Goal: Task Accomplishment & Management: Manage account settings

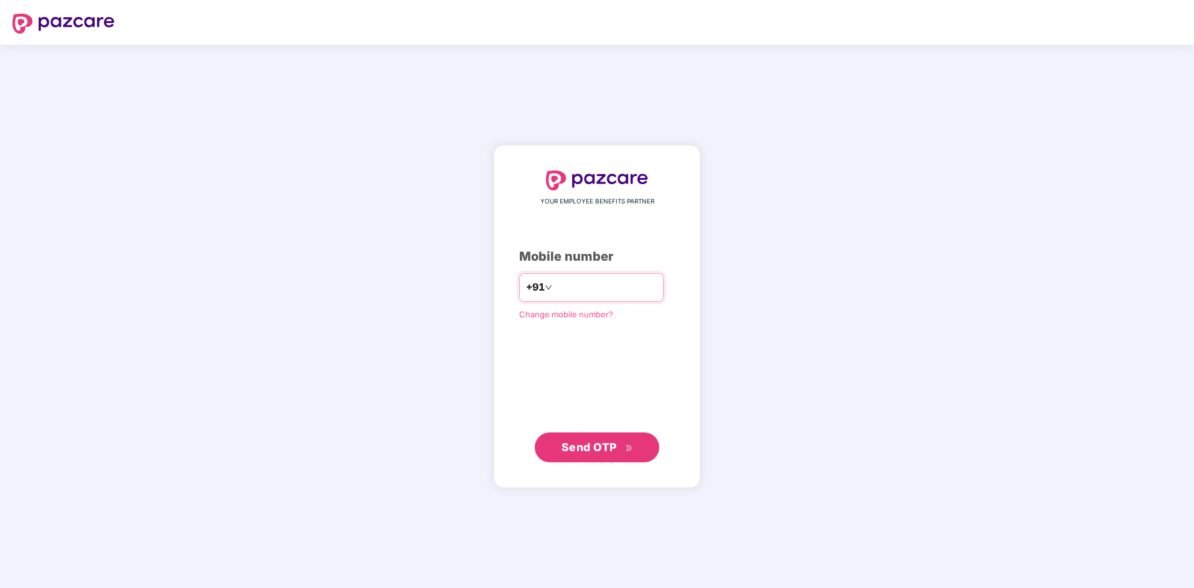
click at [652, 291] on input "number" at bounding box center [606, 288] width 102 height 20
type input "**********"
click at [611, 451] on span "Send OTP" at bounding box center [588, 447] width 55 height 13
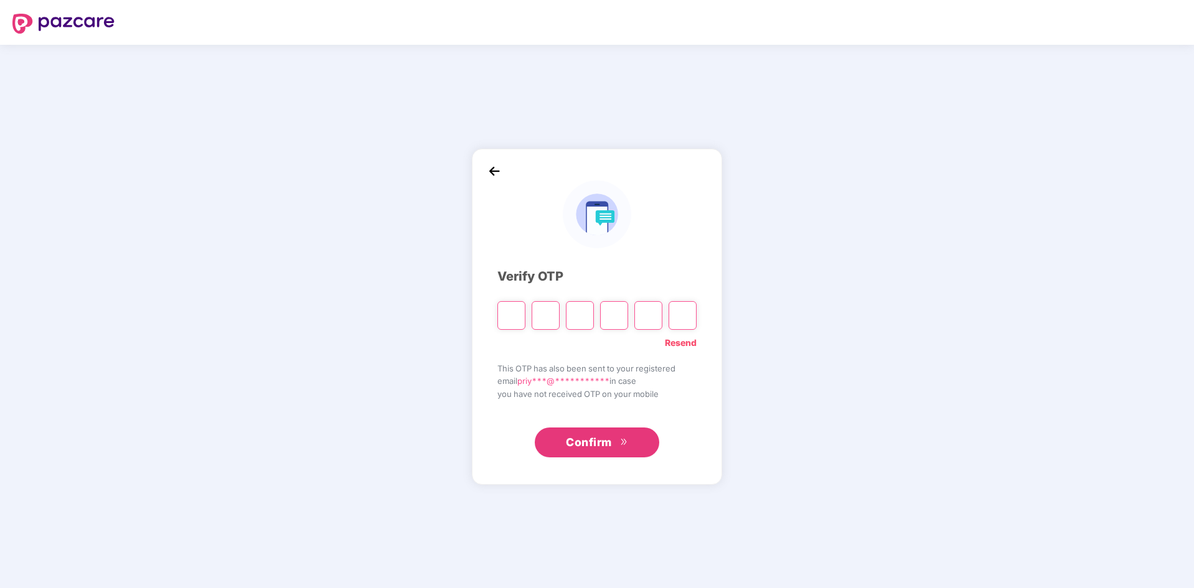
type input "*"
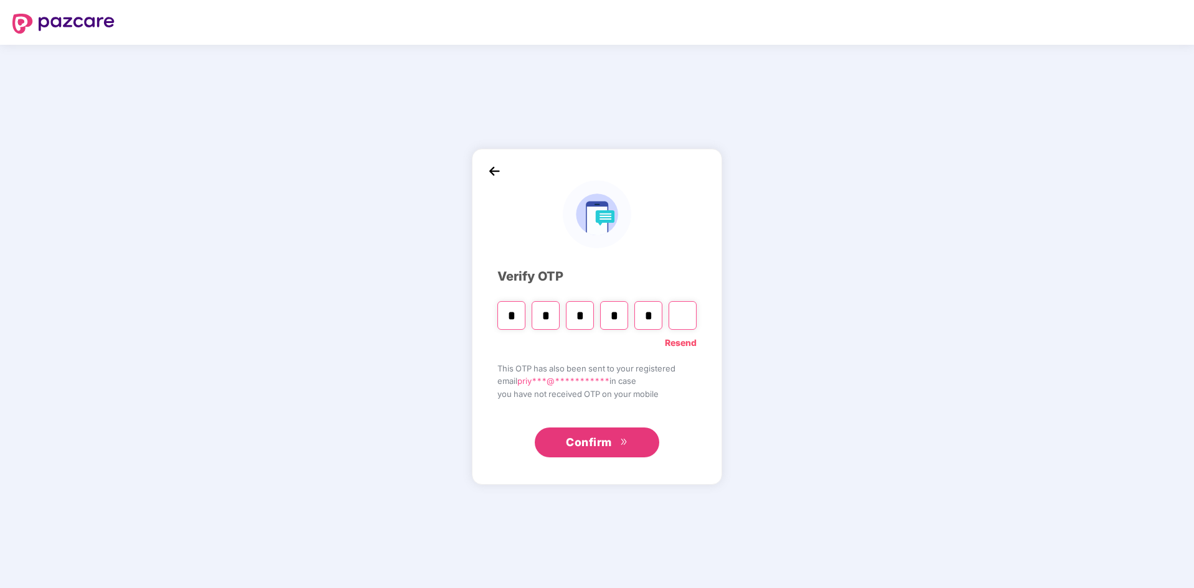
type input "*"
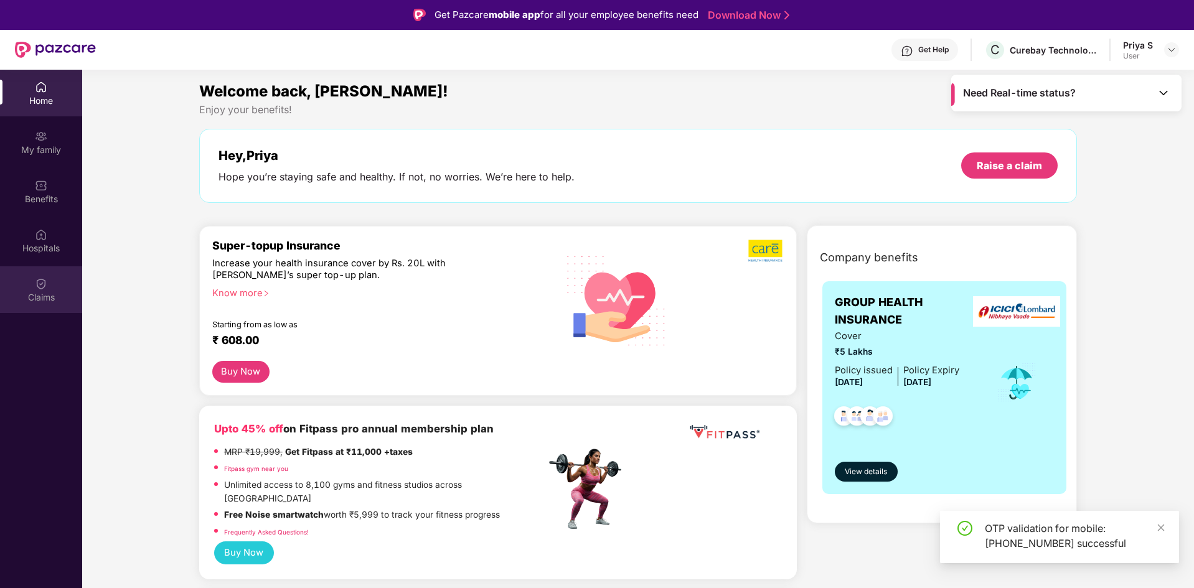
click at [40, 299] on div "Claims" at bounding box center [41, 297] width 82 height 12
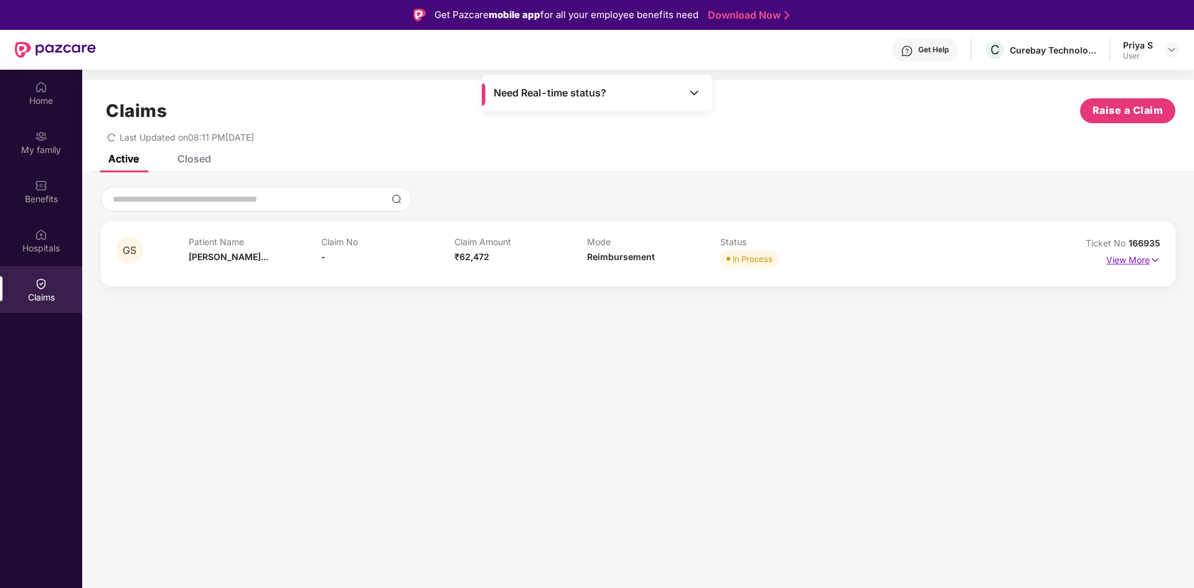
click at [1137, 263] on p "View More" at bounding box center [1133, 258] width 54 height 17
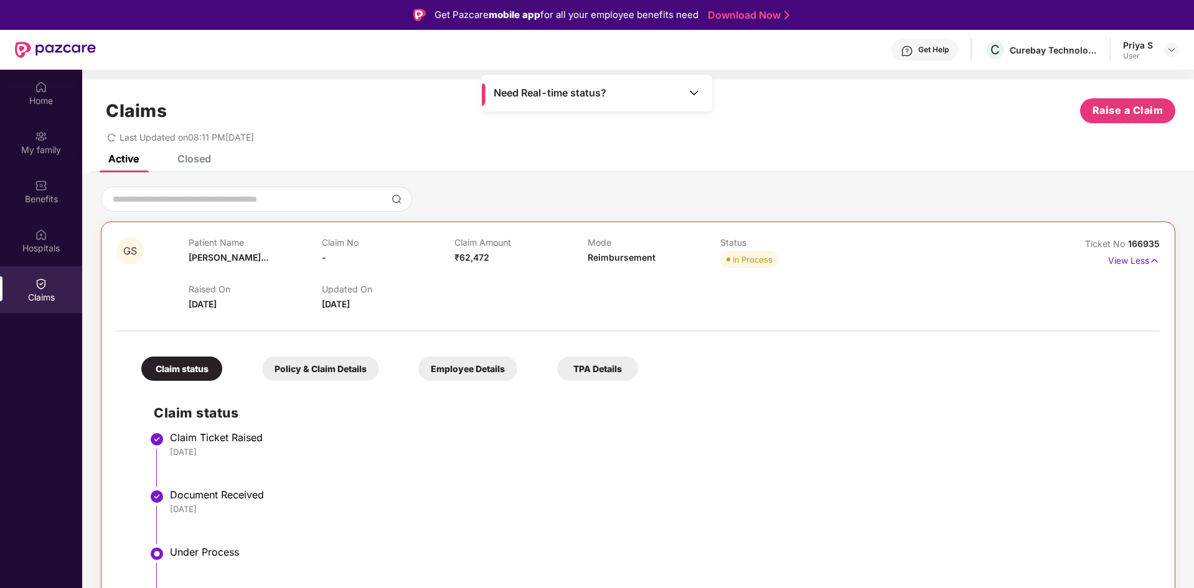
click at [207, 151] on div "Claims Raise a Claim Last Updated on 08:11 PM[DATE]" at bounding box center [638, 117] width 1112 height 75
click at [202, 160] on div "Closed" at bounding box center [194, 158] width 34 height 12
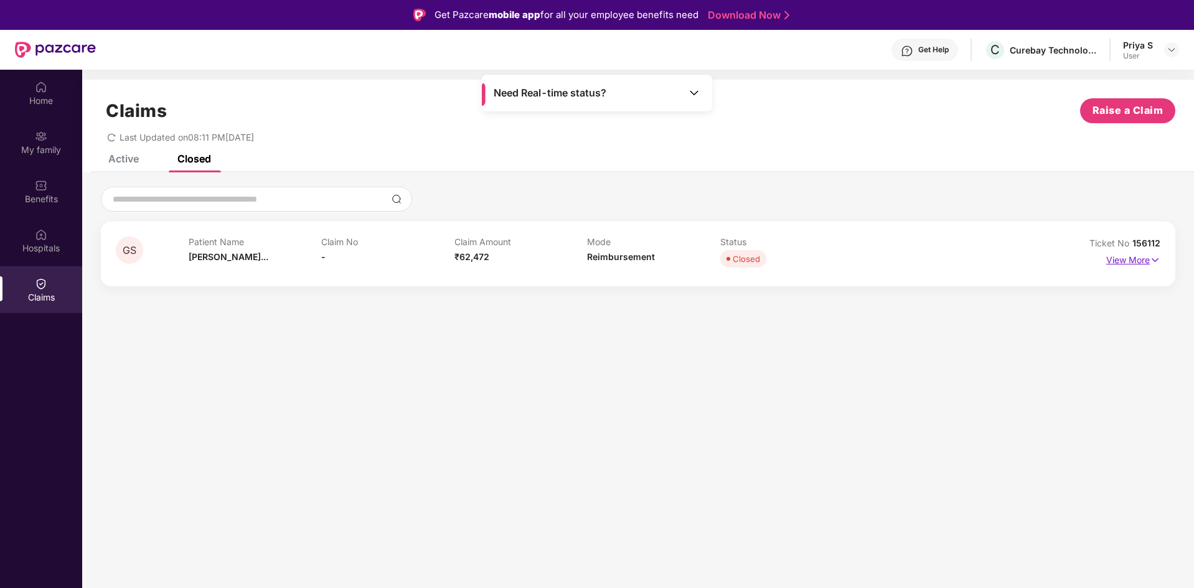
click at [1121, 260] on p "View More" at bounding box center [1133, 258] width 54 height 17
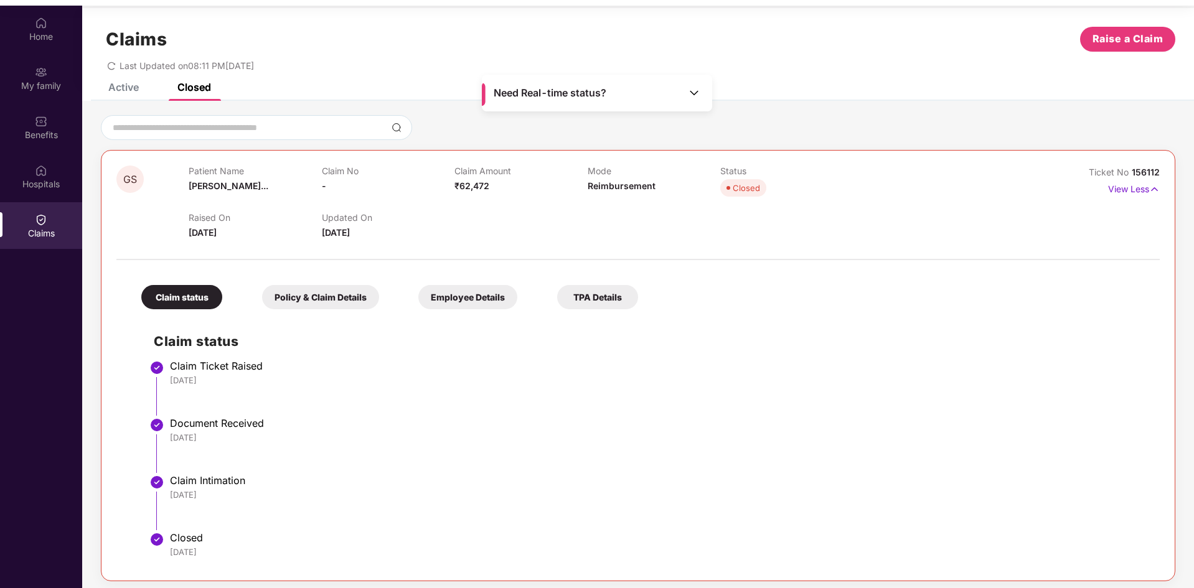
scroll to position [70, 0]
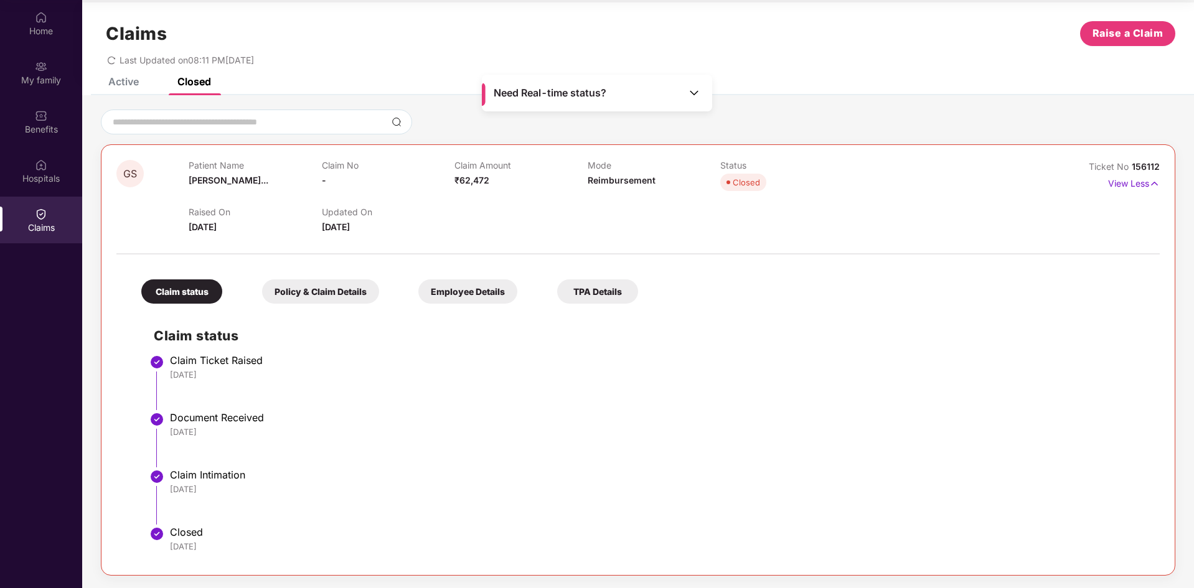
click at [337, 288] on div "Policy & Claim Details" at bounding box center [320, 291] width 117 height 24
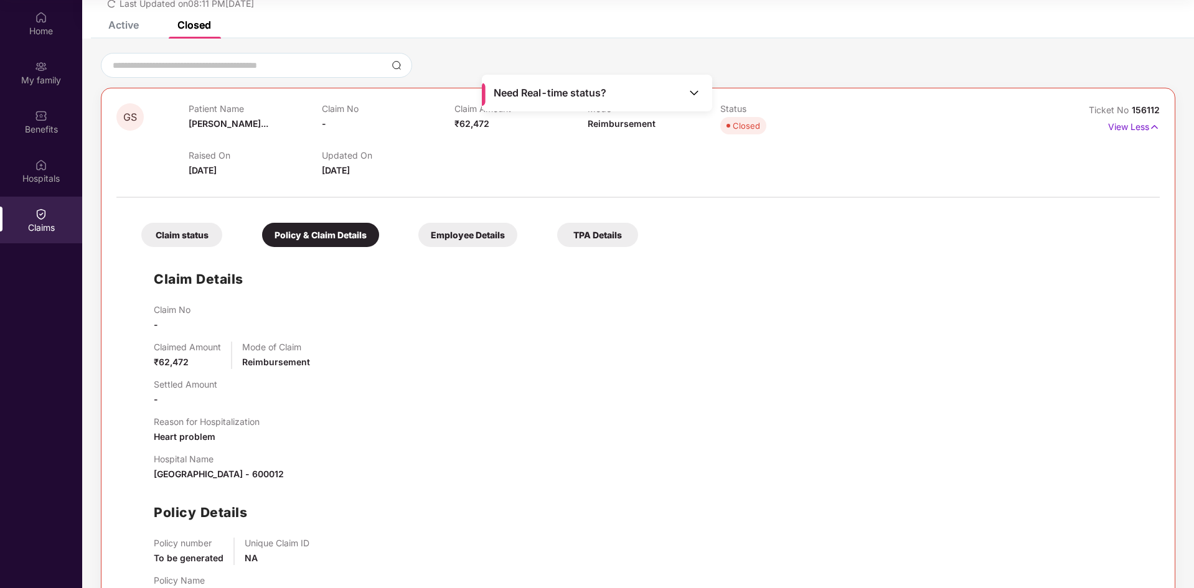
scroll to position [116, 0]
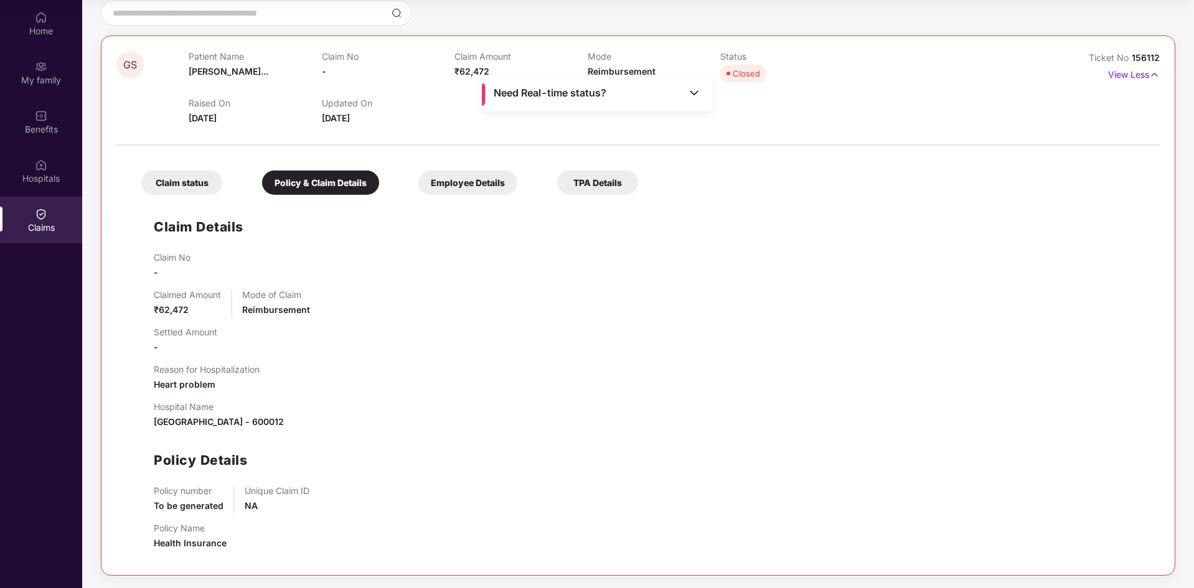
click at [486, 188] on div "Employee Details" at bounding box center [467, 183] width 99 height 24
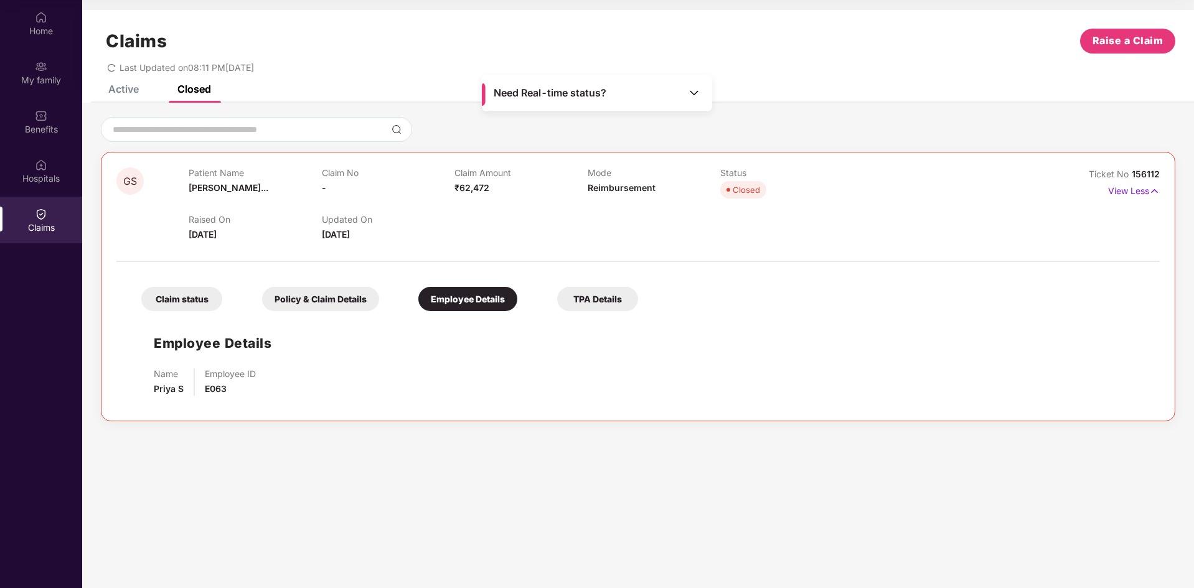
click at [600, 289] on div "TPA Details" at bounding box center [597, 299] width 81 height 24
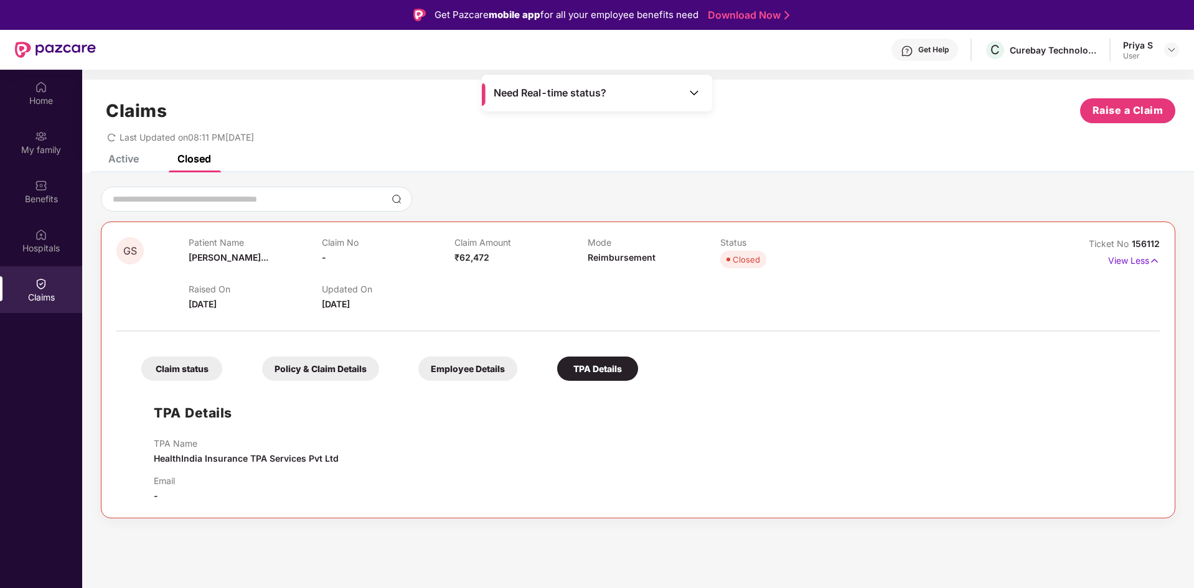
click at [118, 153] on div "Claims Raise a Claim Last Updated on 08:11 PM[DATE]" at bounding box center [638, 117] width 1112 height 75
click at [124, 161] on div "Active" at bounding box center [123, 158] width 30 height 12
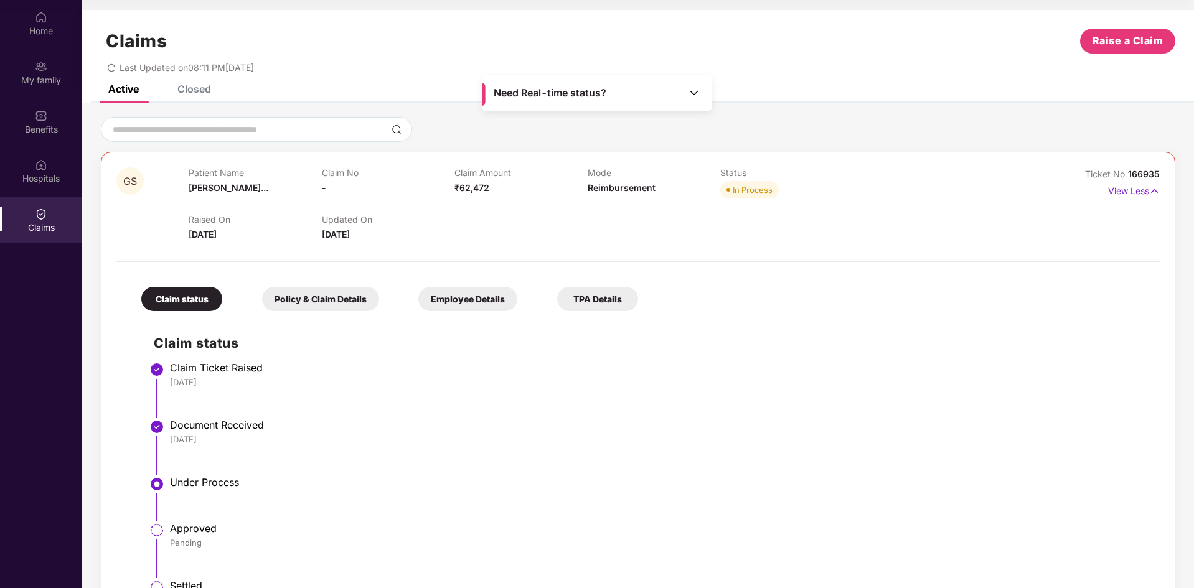
click at [688, 92] on img at bounding box center [694, 93] width 12 height 12
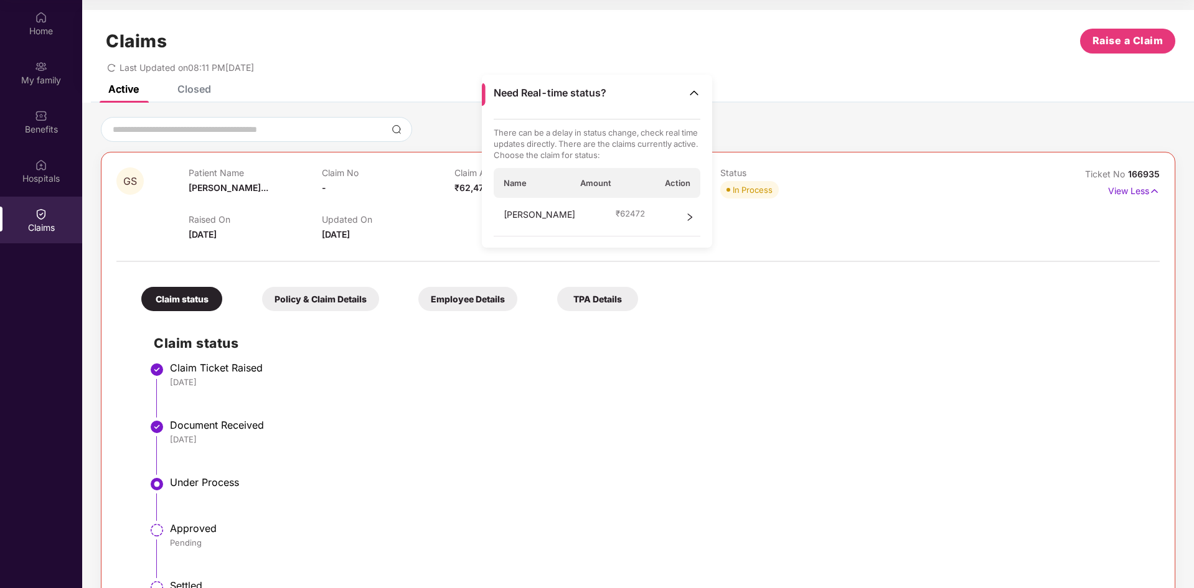
click at [687, 214] on icon "right" at bounding box center [689, 217] width 9 height 9
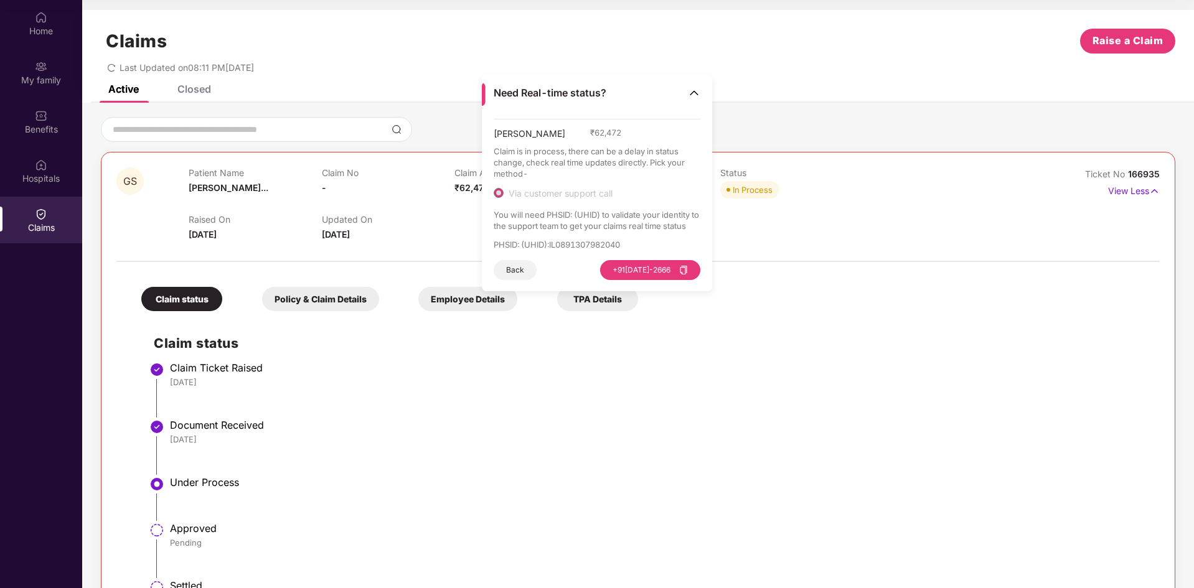
click at [696, 91] on img at bounding box center [694, 93] width 12 height 12
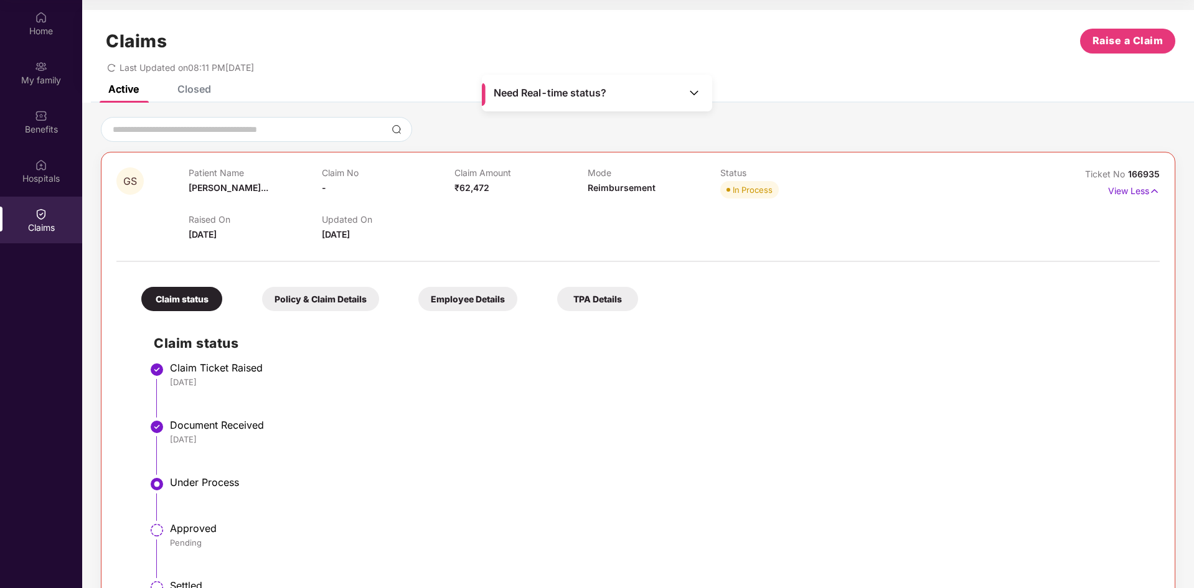
click at [868, 120] on div at bounding box center [638, 129] width 1074 height 25
click at [1155, 39] on span "Raise a Claim" at bounding box center [1127, 41] width 71 height 16
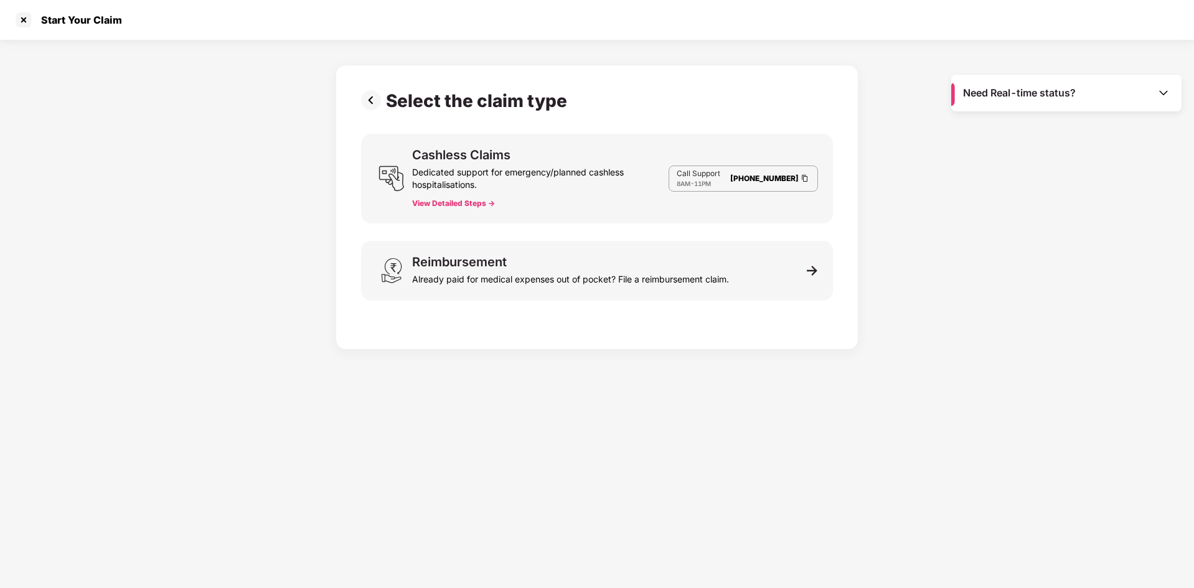
scroll to position [30, 0]
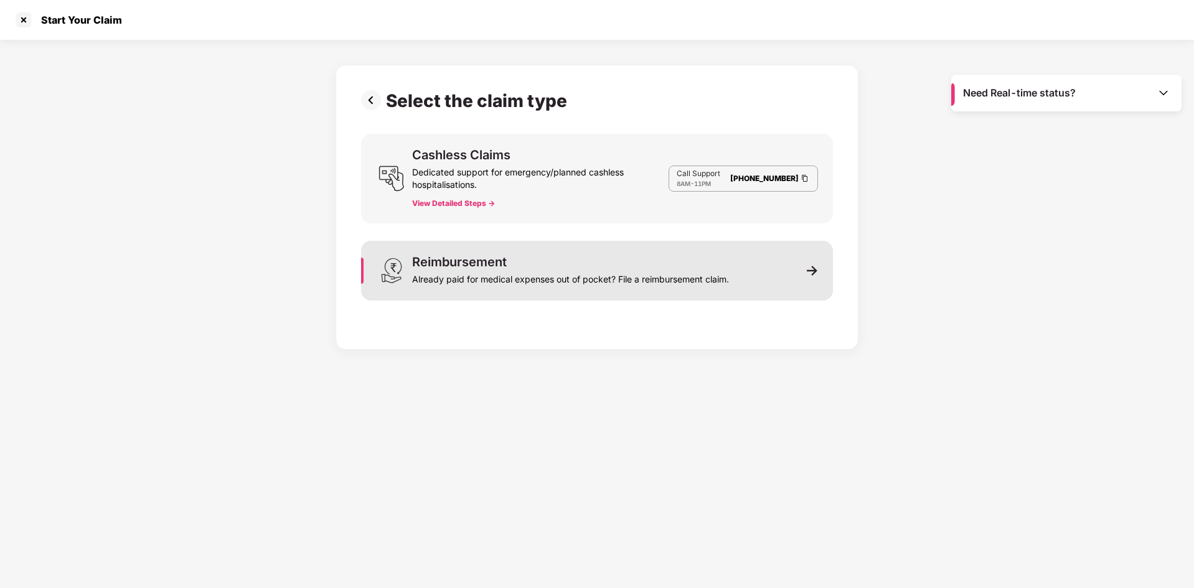
click at [796, 273] on div "Reimbursement Already paid for medical expenses out of pocket? File a reimburse…" at bounding box center [597, 271] width 472 height 60
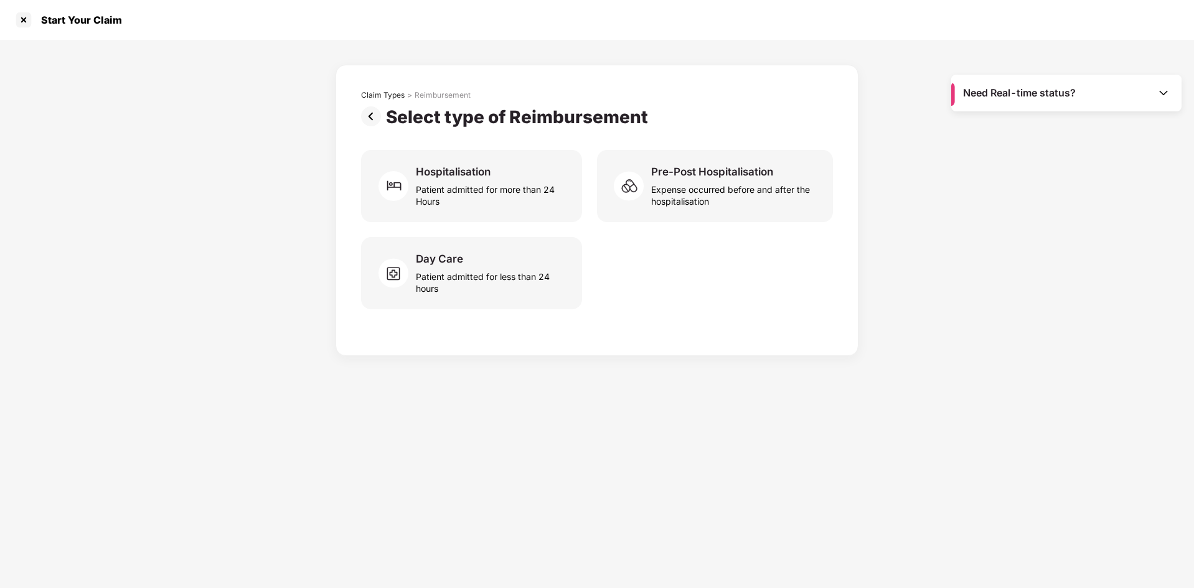
click at [374, 113] on img at bounding box center [373, 116] width 25 height 20
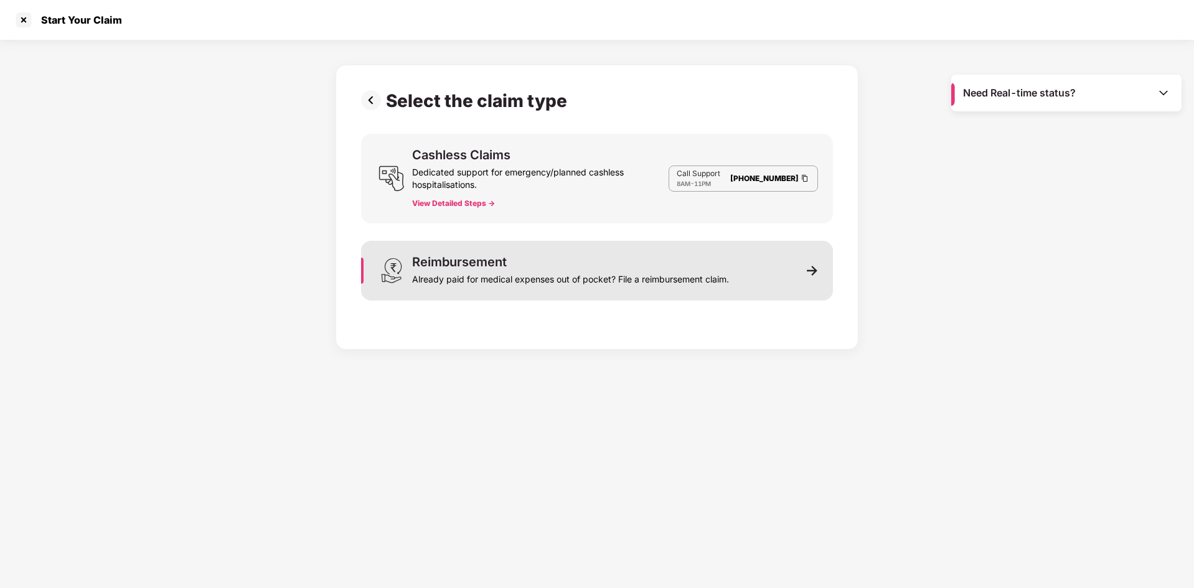
click at [525, 278] on div "Already paid for medical expenses out of pocket? File a reimbursement claim." at bounding box center [570, 276] width 317 height 17
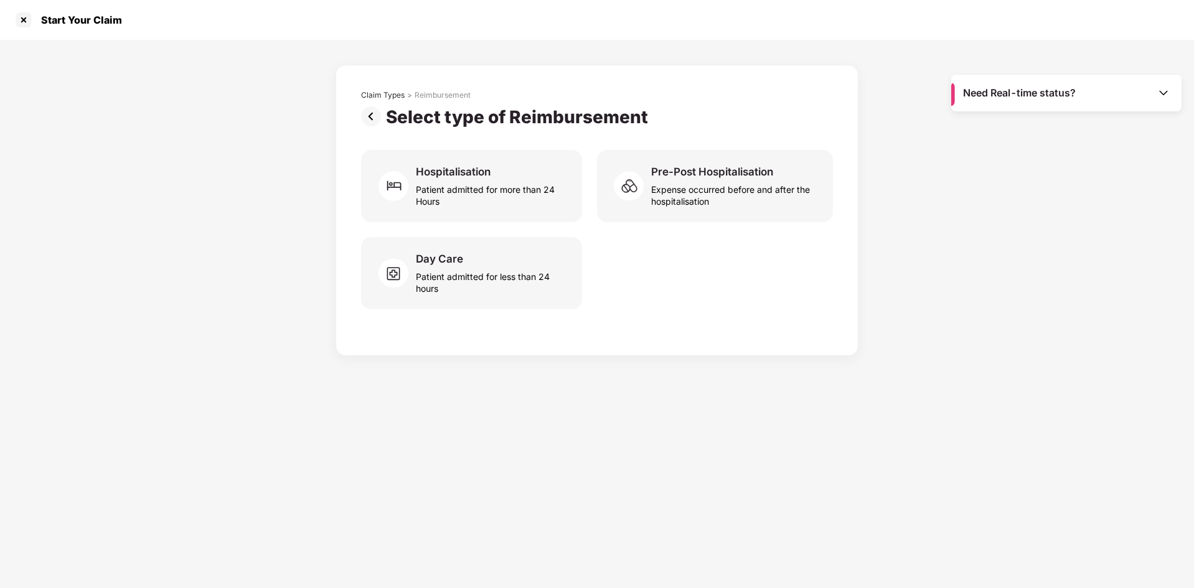
click at [373, 116] on img at bounding box center [373, 116] width 25 height 20
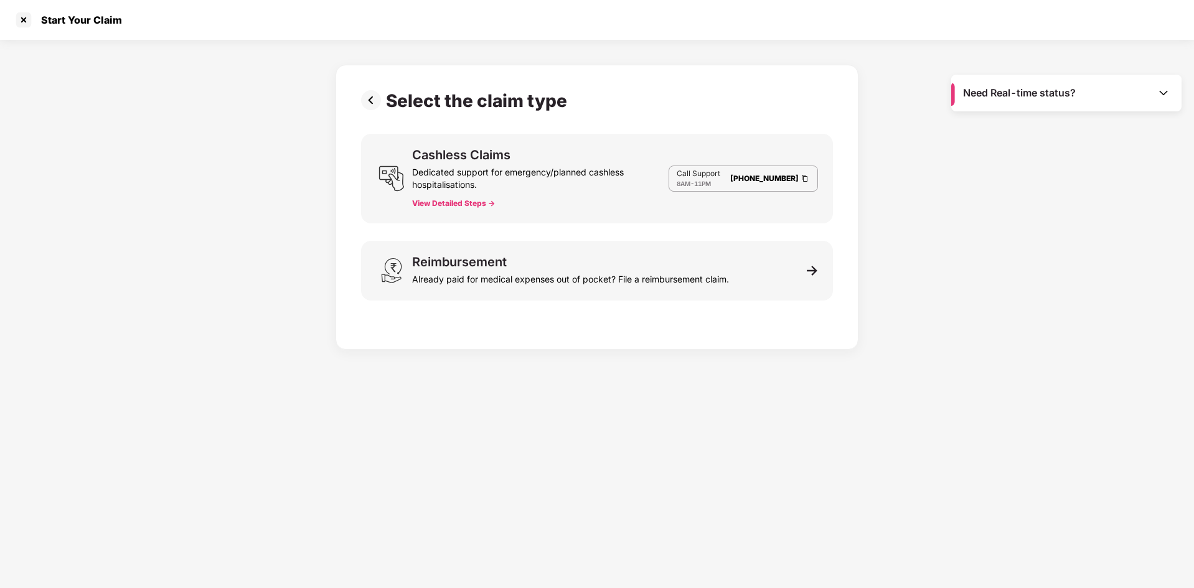
click at [375, 97] on img at bounding box center [373, 100] width 25 height 20
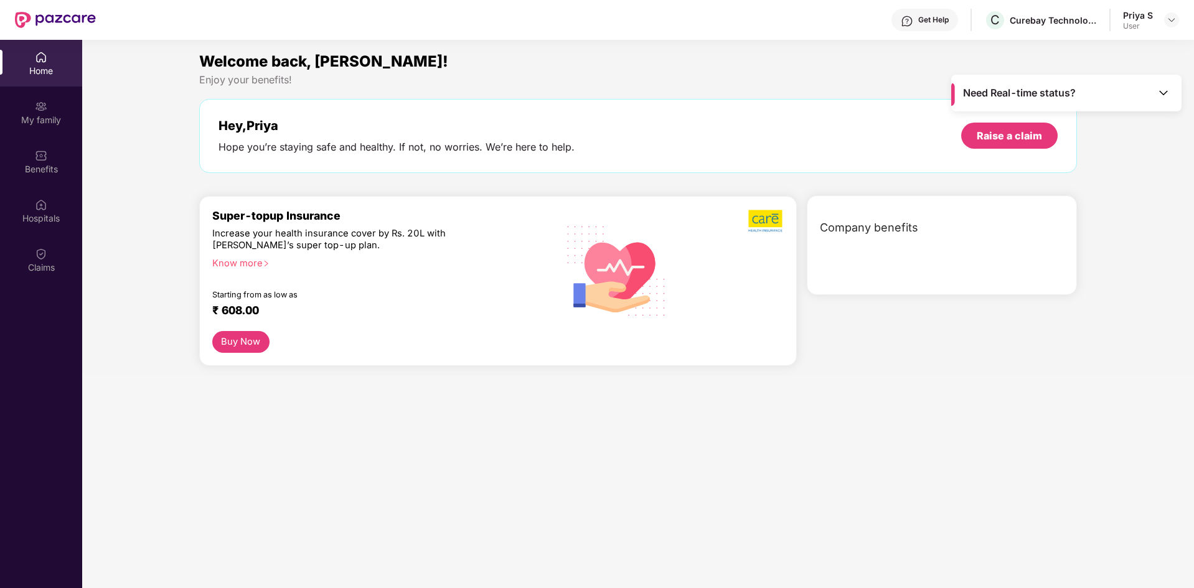
scroll to position [70, 0]
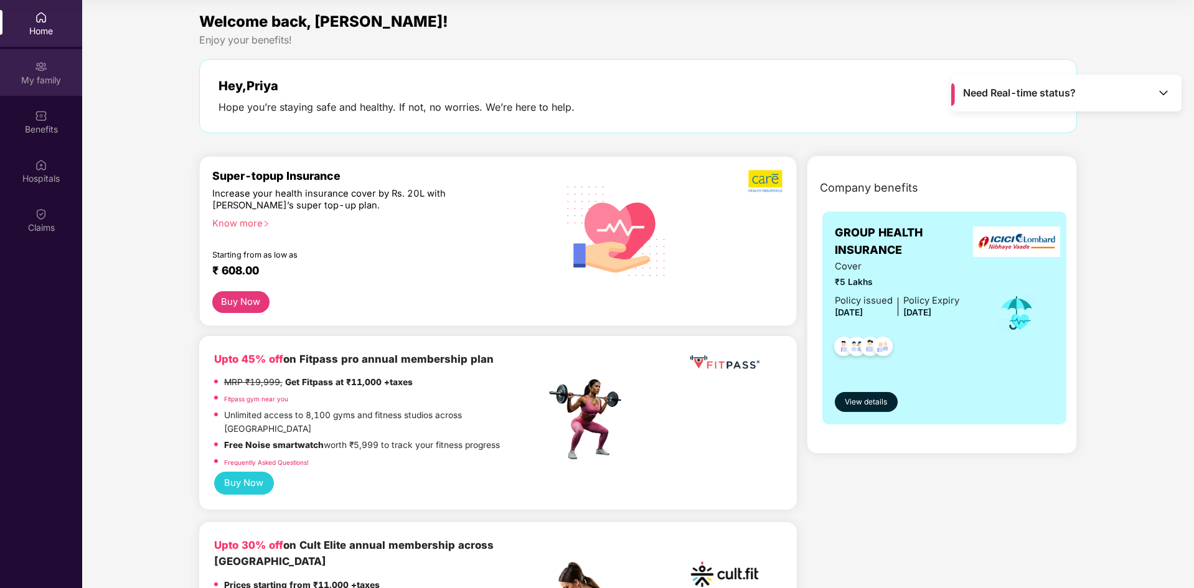
click at [44, 79] on div "My family" at bounding box center [41, 80] width 82 height 12
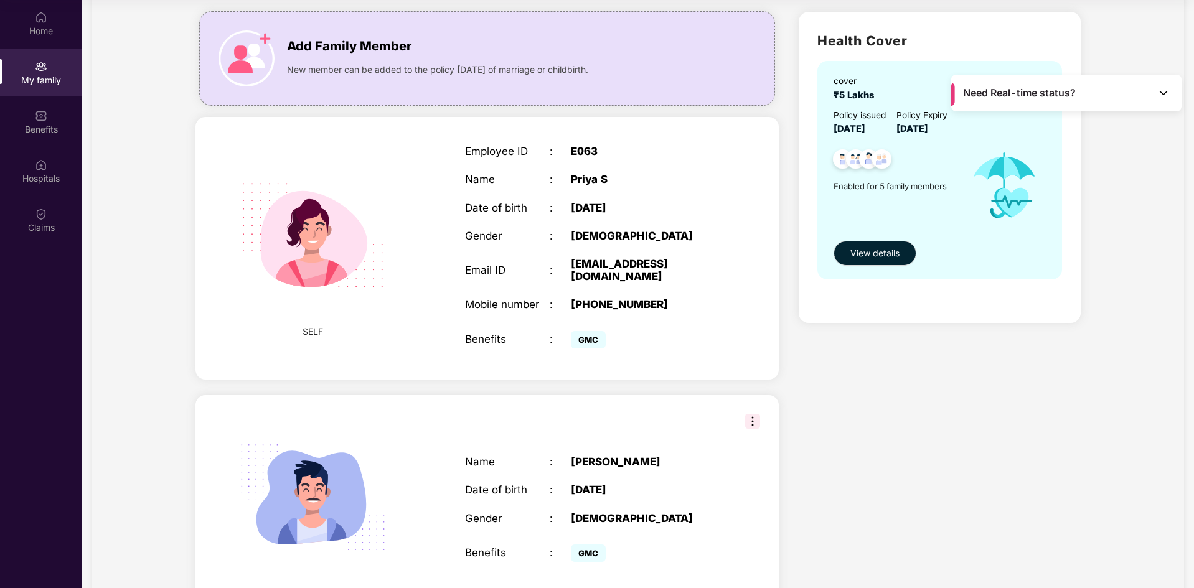
scroll to position [62, 0]
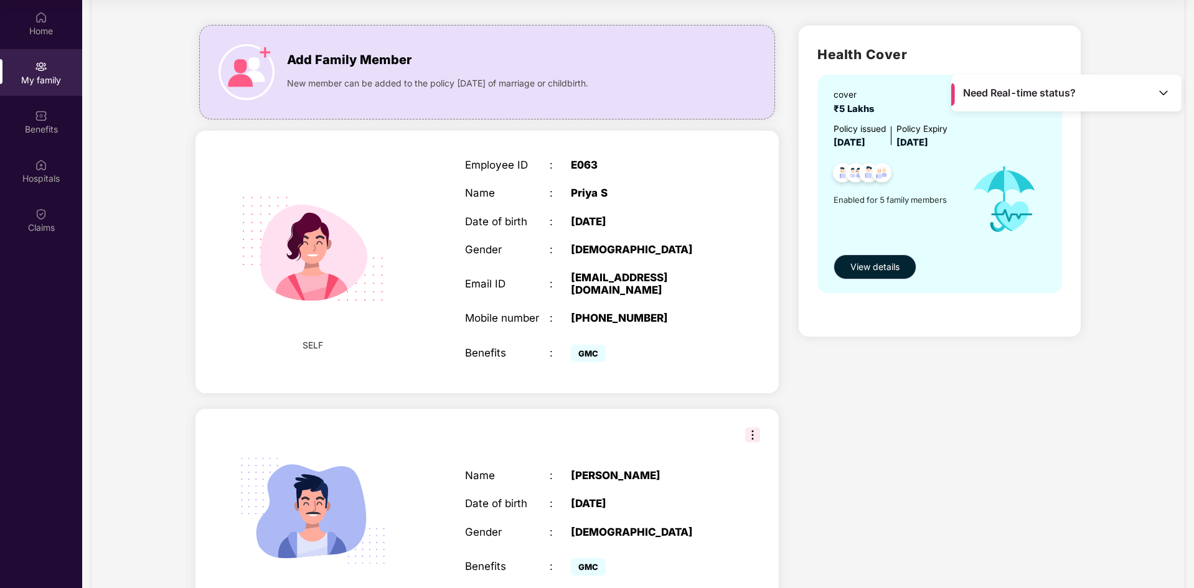
click at [876, 265] on span "View details" at bounding box center [874, 267] width 49 height 14
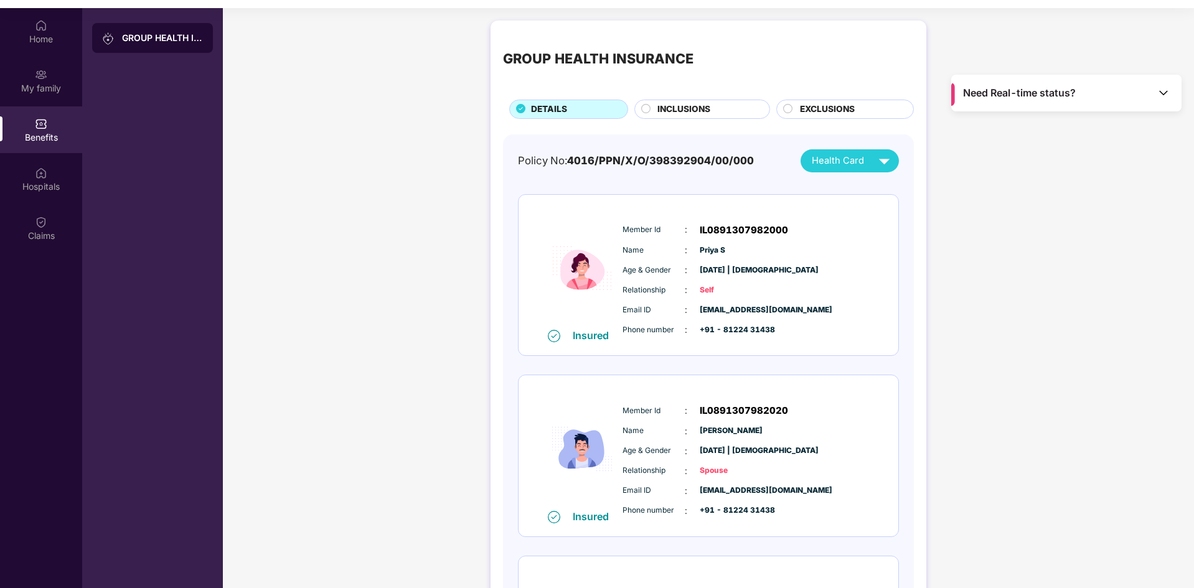
scroll to position [7, 0]
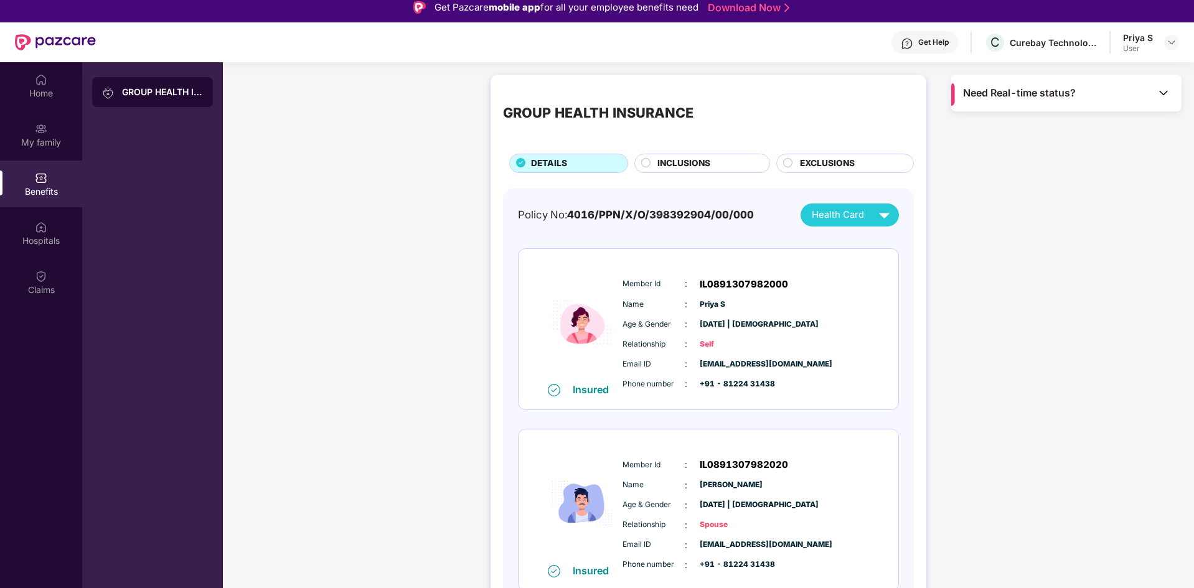
click at [835, 169] on span "EXCLUSIONS" at bounding box center [827, 164] width 55 height 14
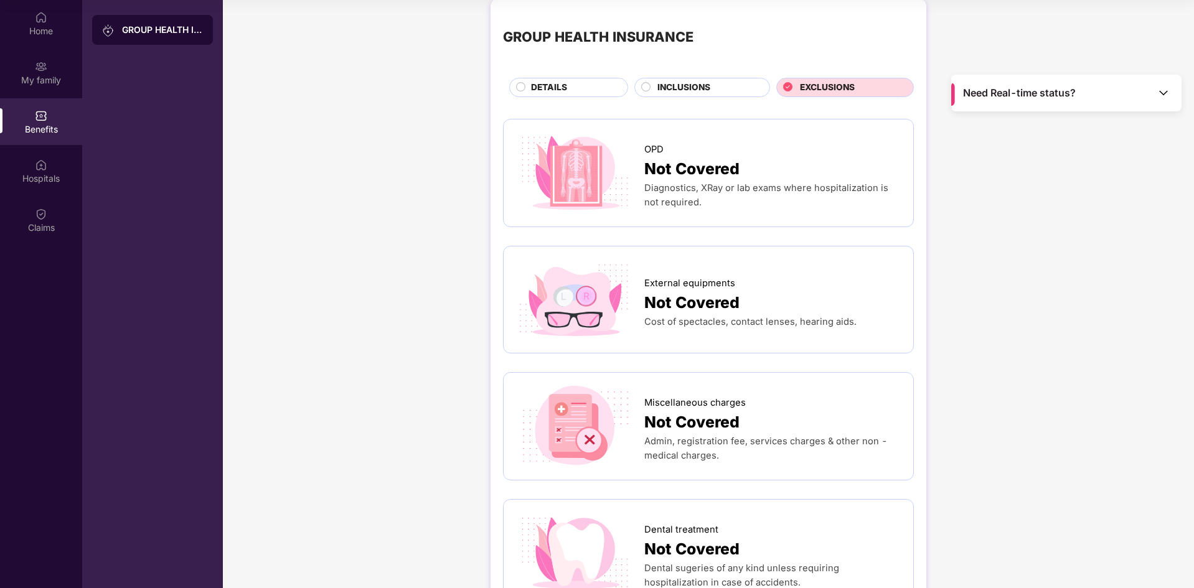
scroll to position [0, 0]
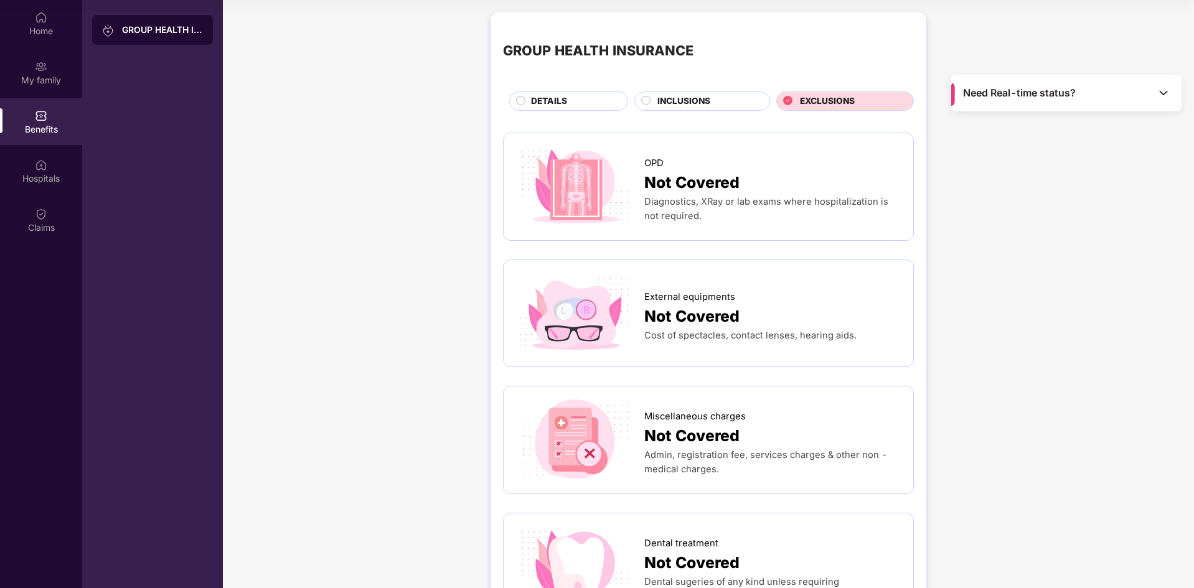
click at [721, 101] on div "INCLUSIONS" at bounding box center [707, 103] width 112 height 16
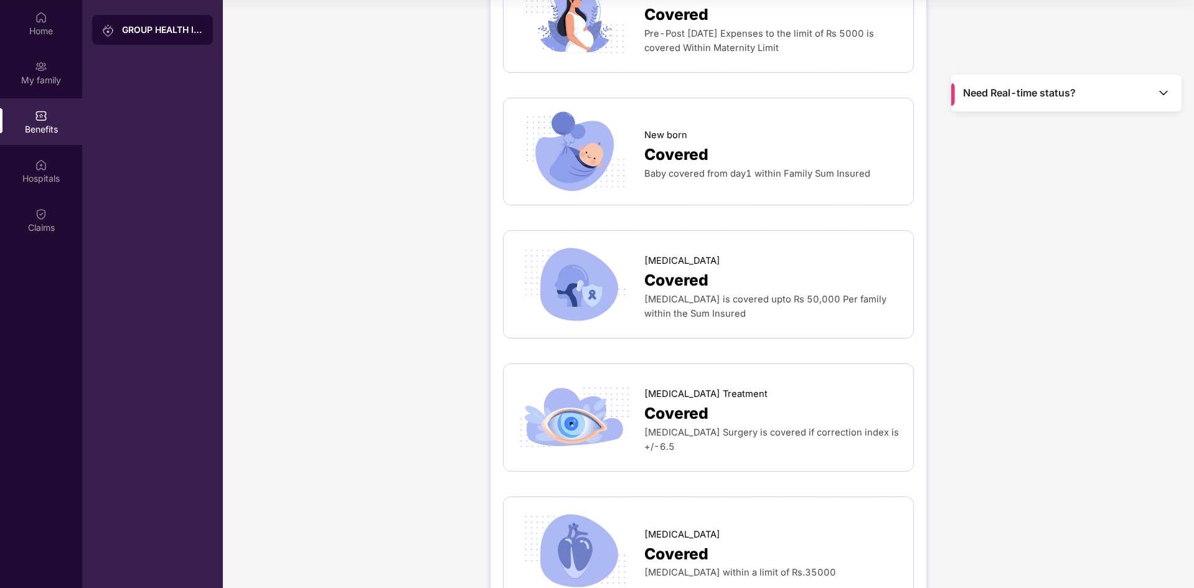
scroll to position [1930, 0]
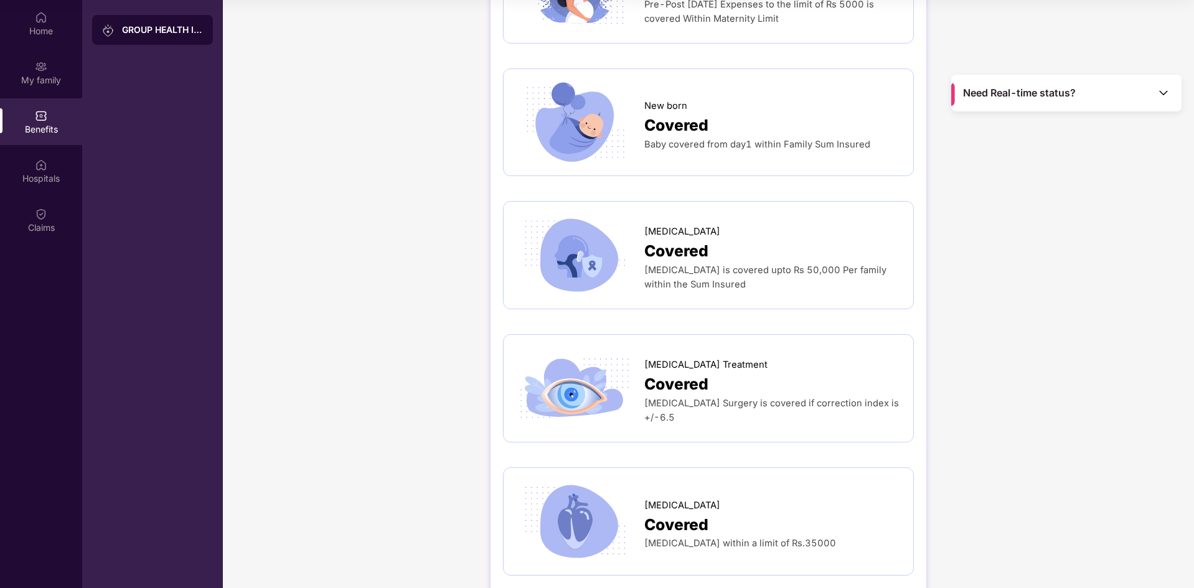
click at [710, 139] on span "Baby covered from day1 within Family Sum Insured" at bounding box center [757, 144] width 226 height 11
click at [655, 113] on span "Covered" at bounding box center [676, 125] width 64 height 24
click at [653, 99] on span "New born" at bounding box center [665, 106] width 43 height 14
drag, startPoint x: 641, startPoint y: 202, endPoint x: 699, endPoint y: 204, distance: 57.9
click at [642, 214] on div at bounding box center [580, 255] width 128 height 82
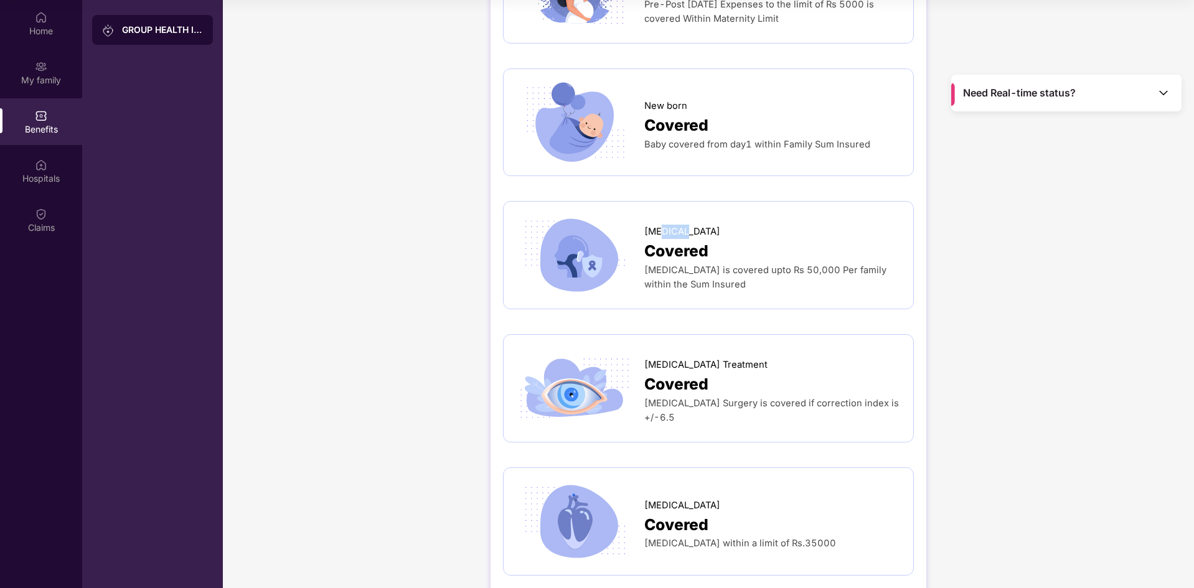
click at [700, 218] on div "[MEDICAL_DATA]" at bounding box center [772, 228] width 256 height 21
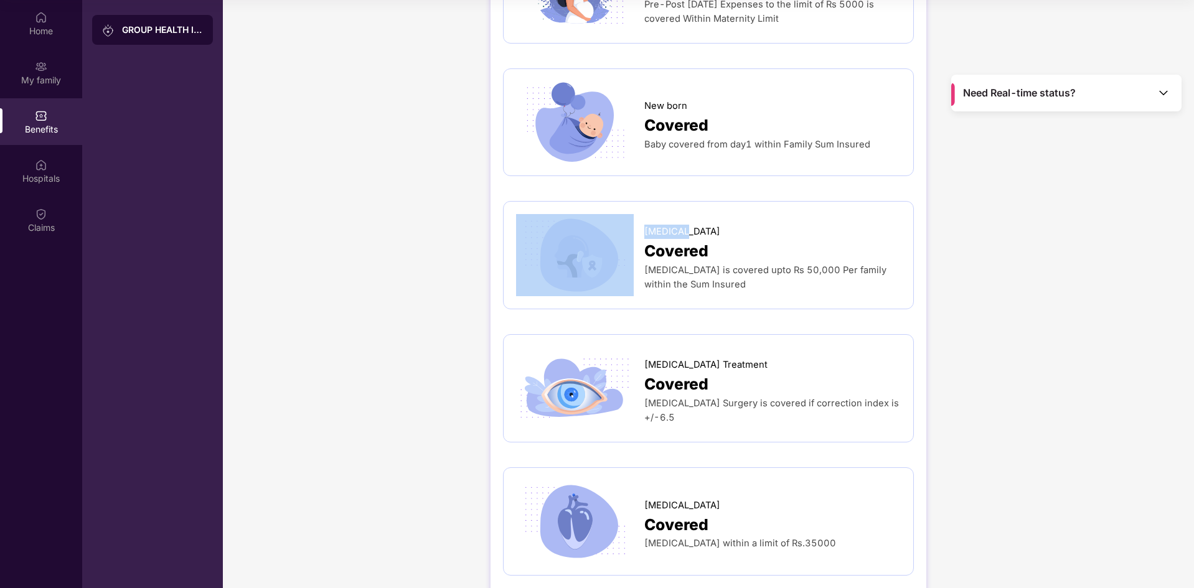
drag, startPoint x: 640, startPoint y: 204, endPoint x: 709, endPoint y: 208, distance: 68.6
click at [709, 214] on div "[MEDICAL_DATA] Covered [MEDICAL_DATA] is covered upto Rs 50,000 Per family with…" at bounding box center [708, 255] width 385 height 82
copy div "[MEDICAL_DATA]"
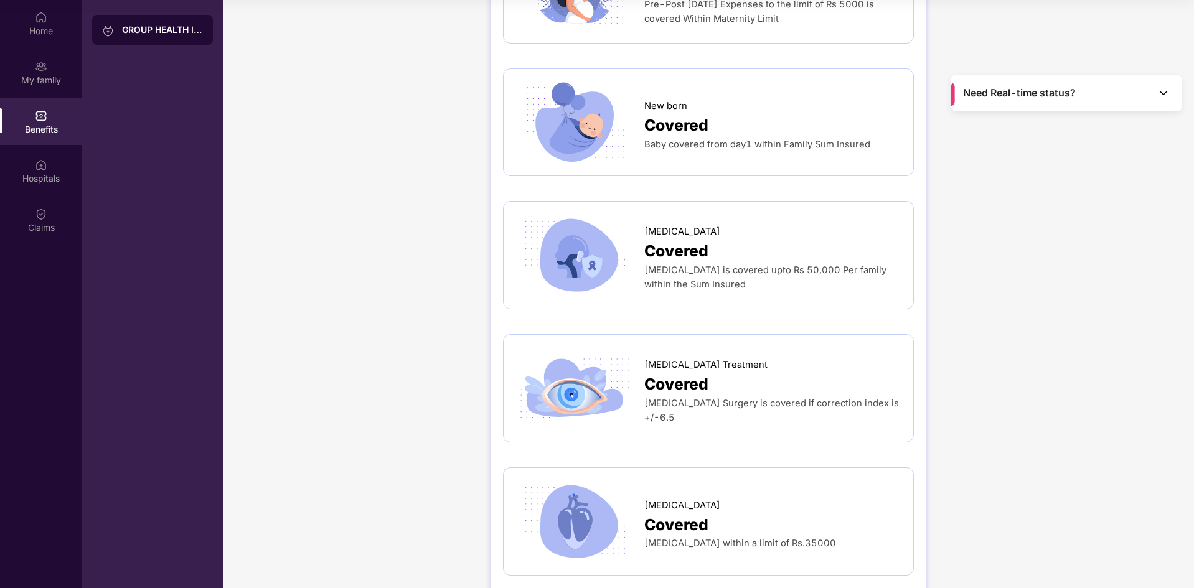
click at [846, 239] on div "Covered" at bounding box center [772, 251] width 256 height 24
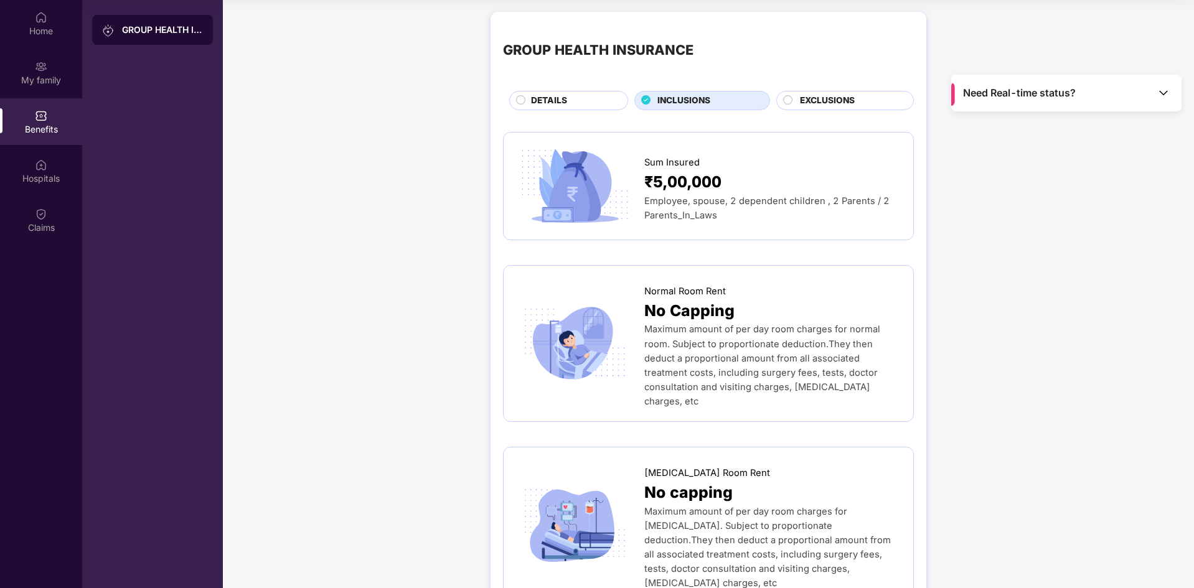
scroll to position [0, 0]
click at [587, 101] on div "DETAILS" at bounding box center [573, 103] width 96 height 16
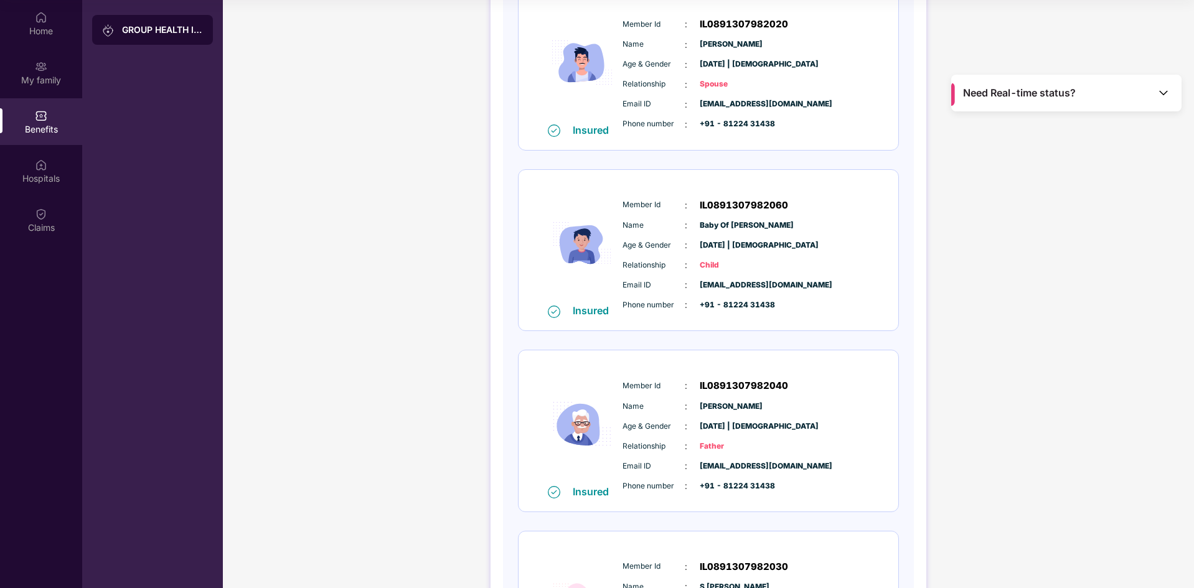
scroll to position [373, 0]
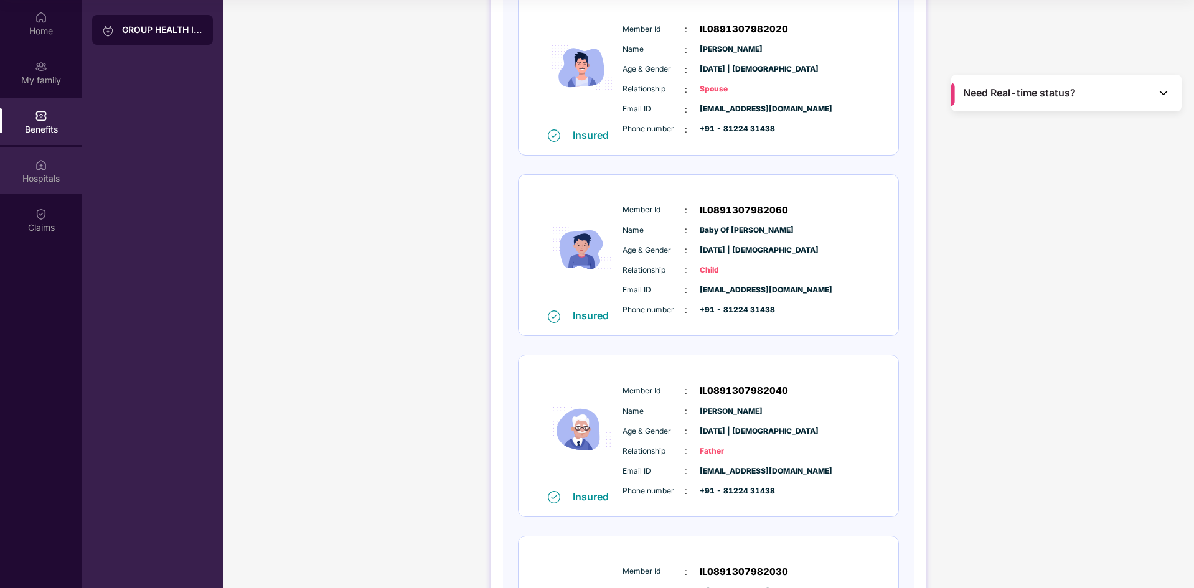
click at [40, 167] on img at bounding box center [41, 165] width 12 height 12
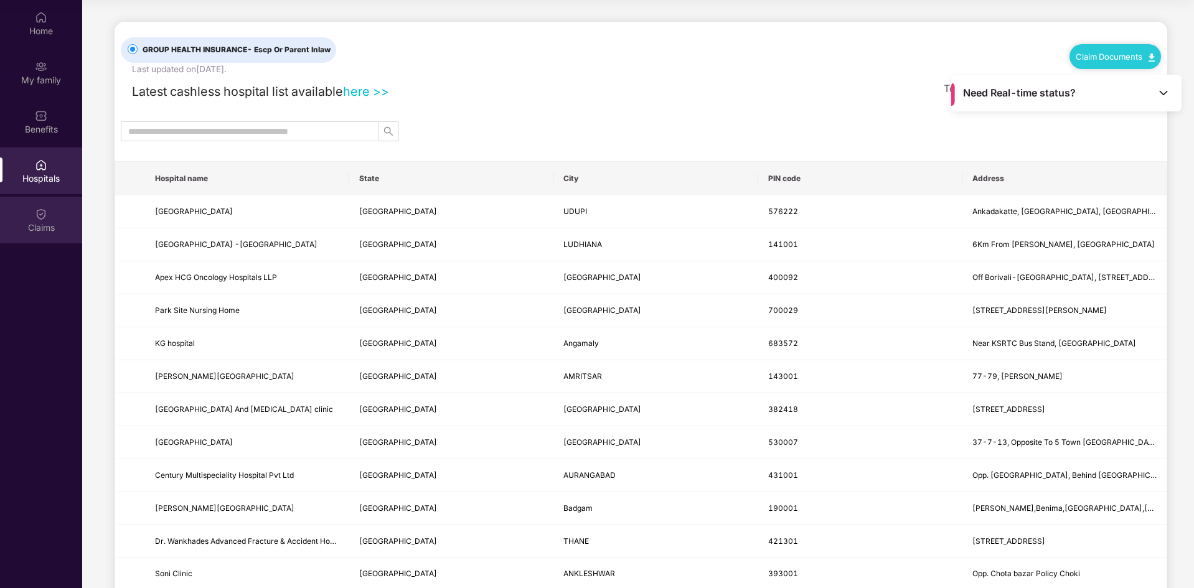
click at [50, 218] on div "Claims" at bounding box center [41, 220] width 82 height 47
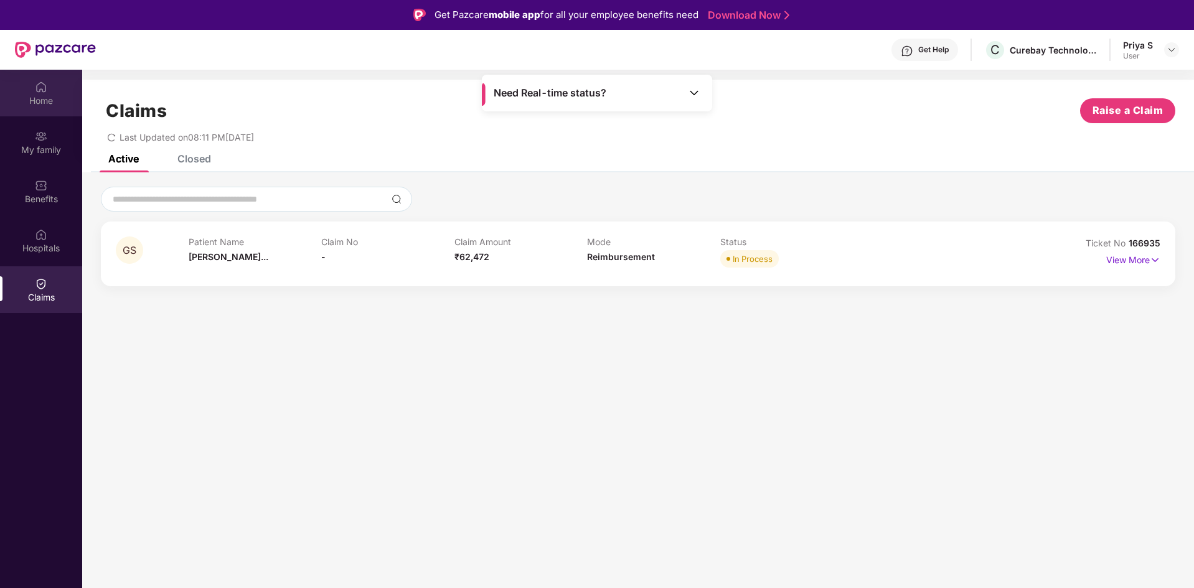
click at [37, 93] on img at bounding box center [41, 87] width 12 height 12
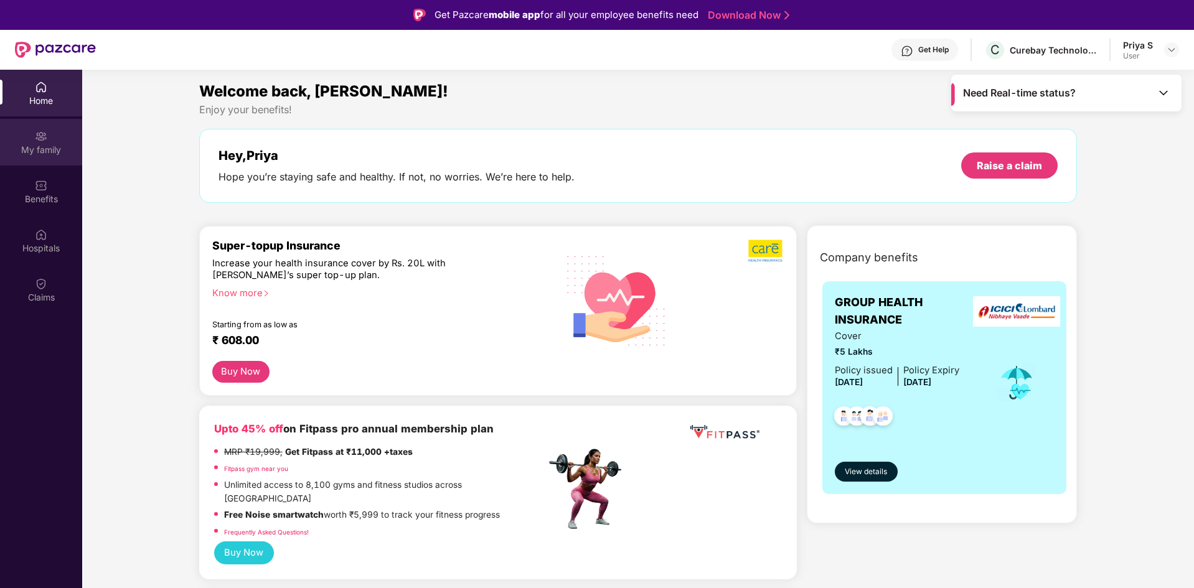
click at [27, 152] on div "My family" at bounding box center [41, 150] width 82 height 12
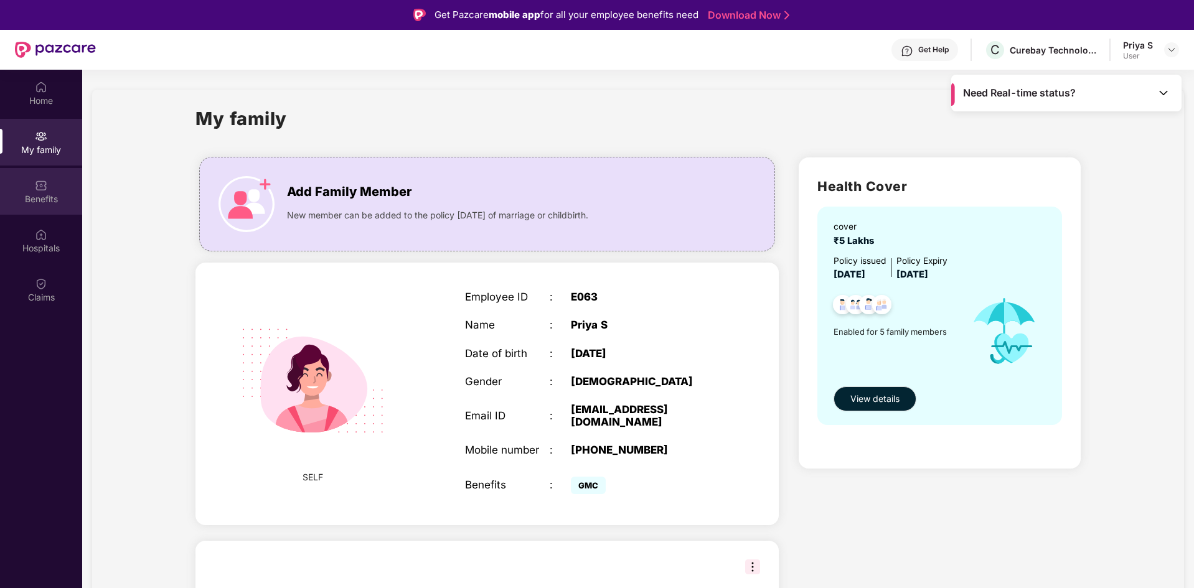
click at [44, 192] on div "Benefits" at bounding box center [41, 191] width 82 height 47
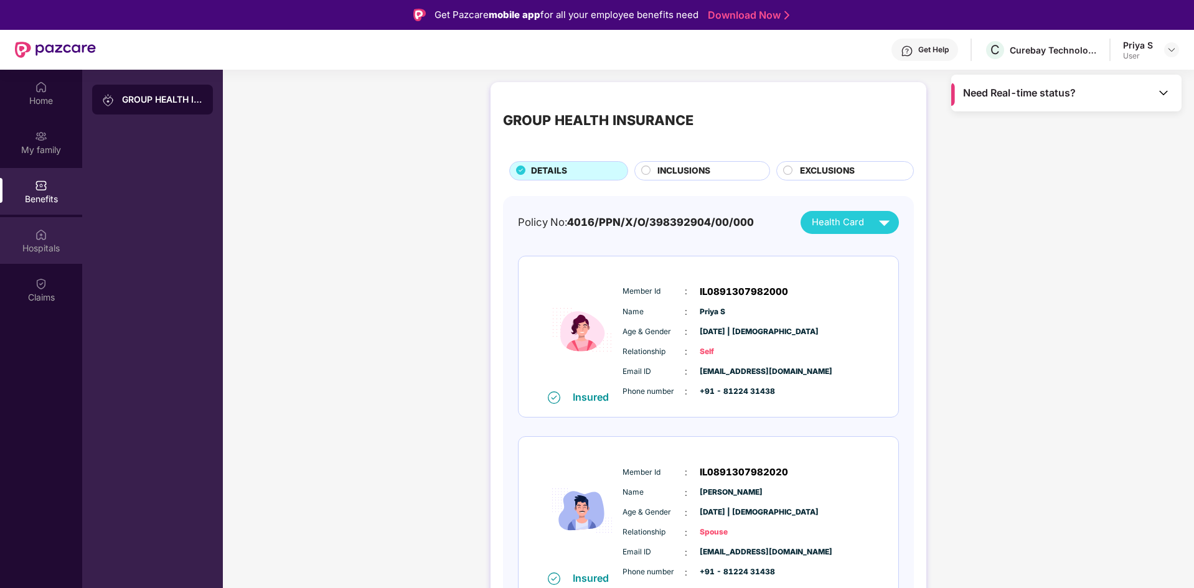
click at [57, 233] on div "Hospitals" at bounding box center [41, 240] width 82 height 47
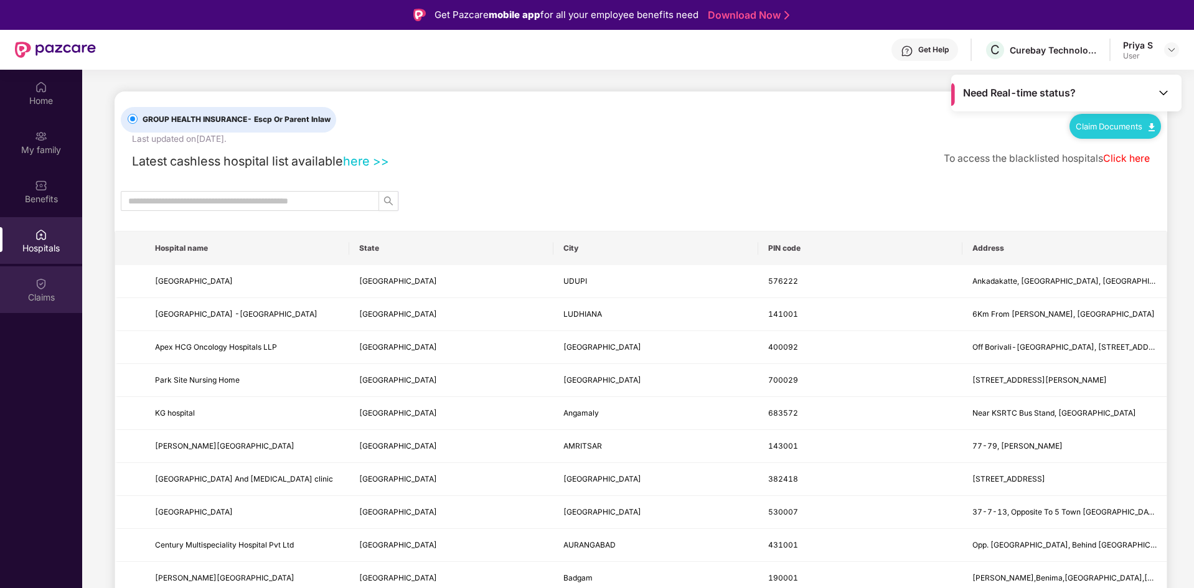
click at [53, 278] on div "Claims" at bounding box center [41, 289] width 82 height 47
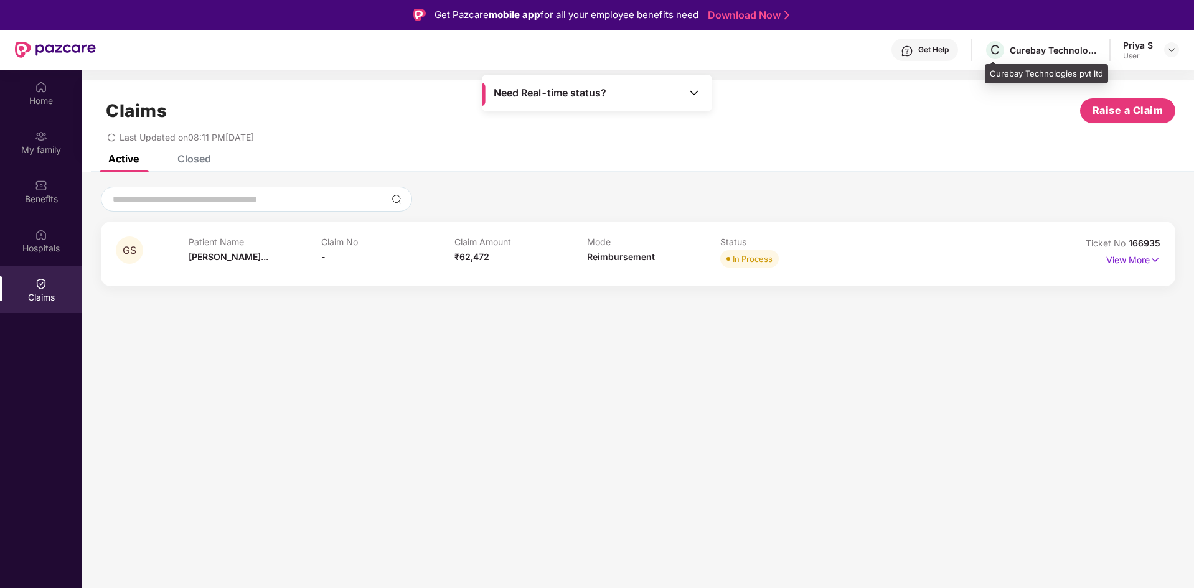
click at [1081, 55] on div "Curebay Technologies pvt ltd" at bounding box center [1053, 50] width 87 height 12
click at [1161, 48] on div "Priya S User" at bounding box center [1151, 50] width 56 height 22
click at [1171, 43] on div at bounding box center [1171, 49] width 15 height 15
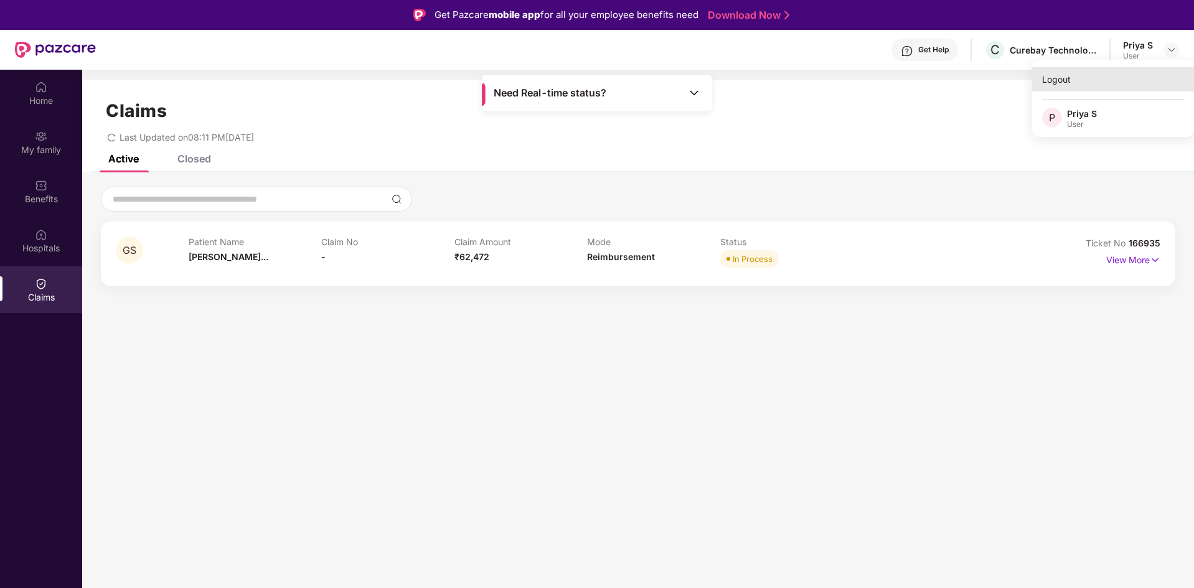
click at [1064, 78] on div "Logout" at bounding box center [1113, 79] width 162 height 24
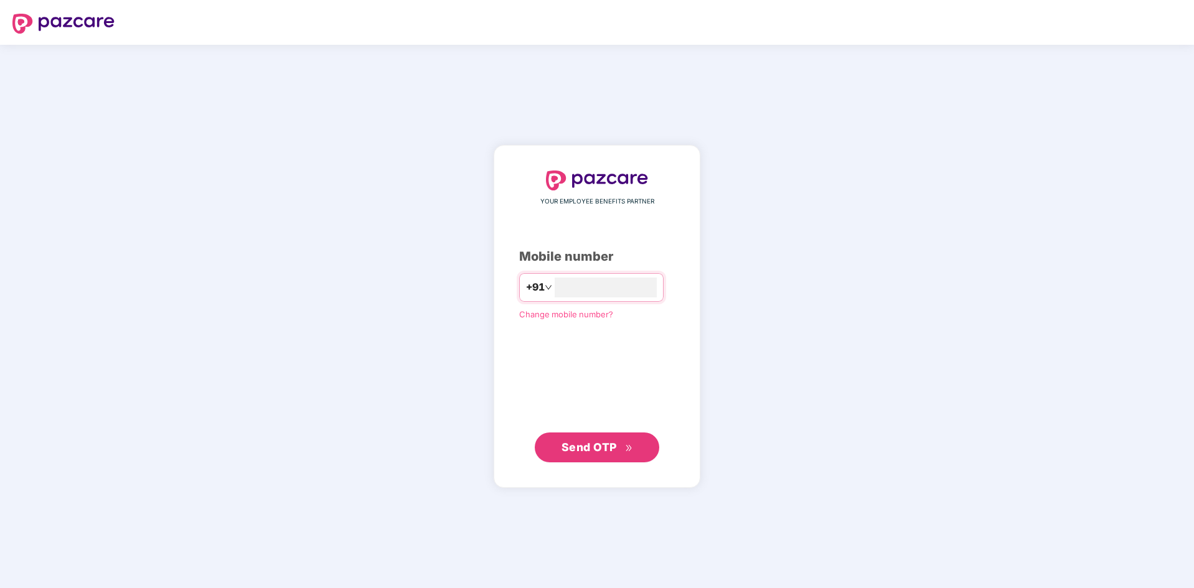
drag, startPoint x: 941, startPoint y: 114, endPoint x: 966, endPoint y: 0, distance: 116.6
click at [942, 111] on div "YOUR EMPLOYEE BENEFITS PARTNER Mobile number +91 Change mobile number? Send OTP" at bounding box center [597, 316] width 1194 height 543
